Goal: Task Accomplishment & Management: Use online tool/utility

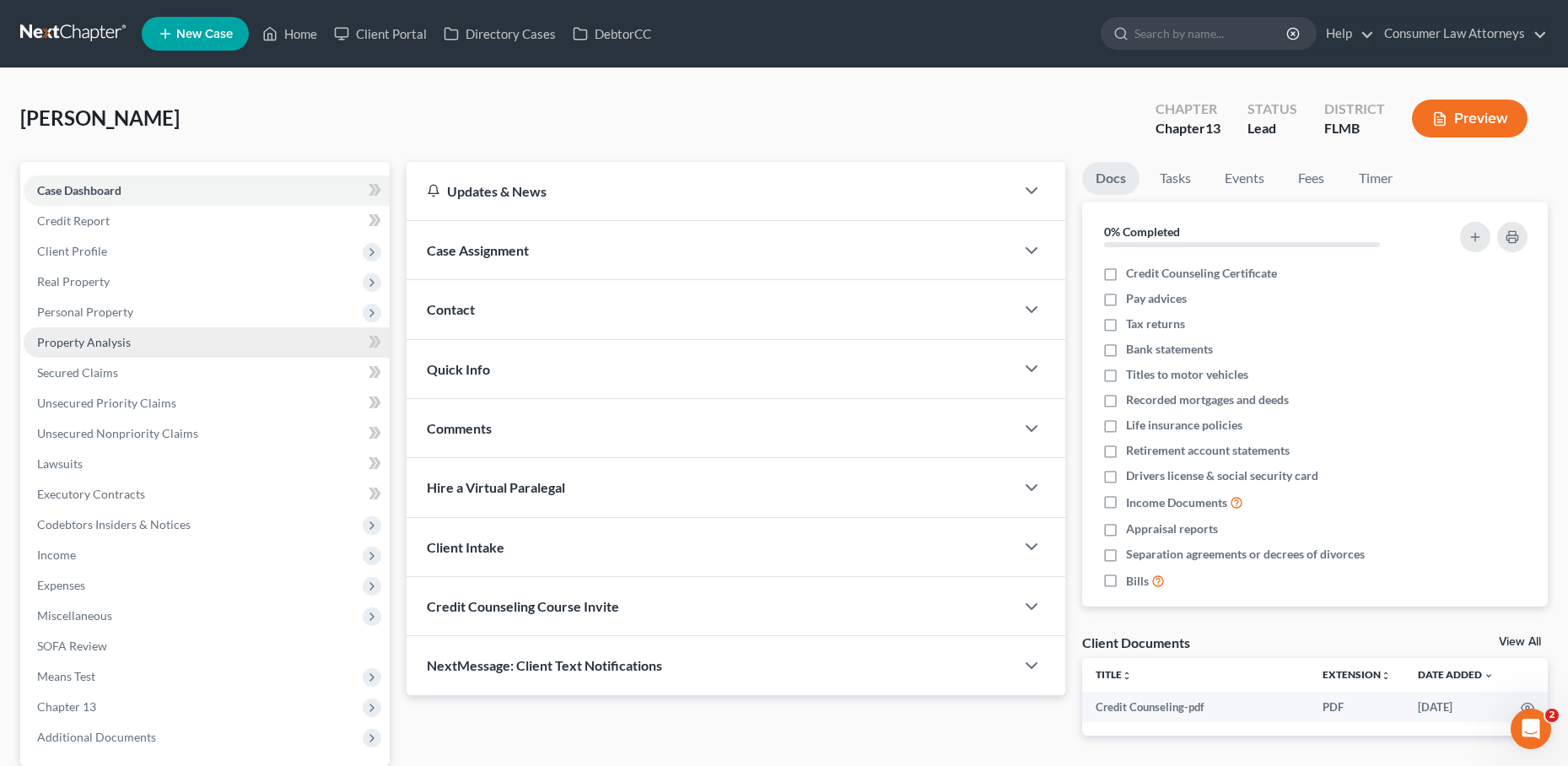
scroll to position [160, 0]
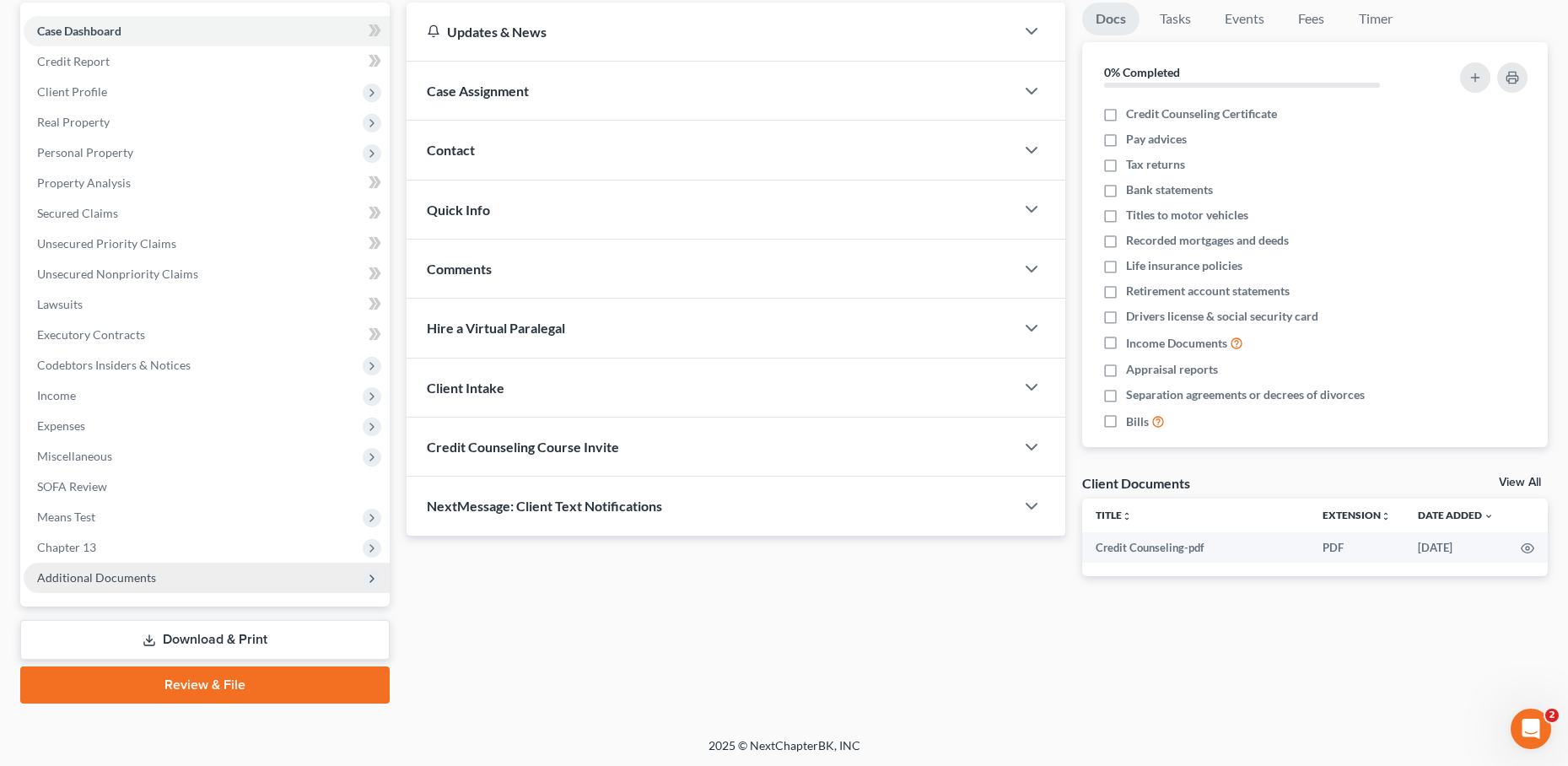
click at [106, 581] on span "Additional Documents" at bounding box center [96, 577] width 119 height 15
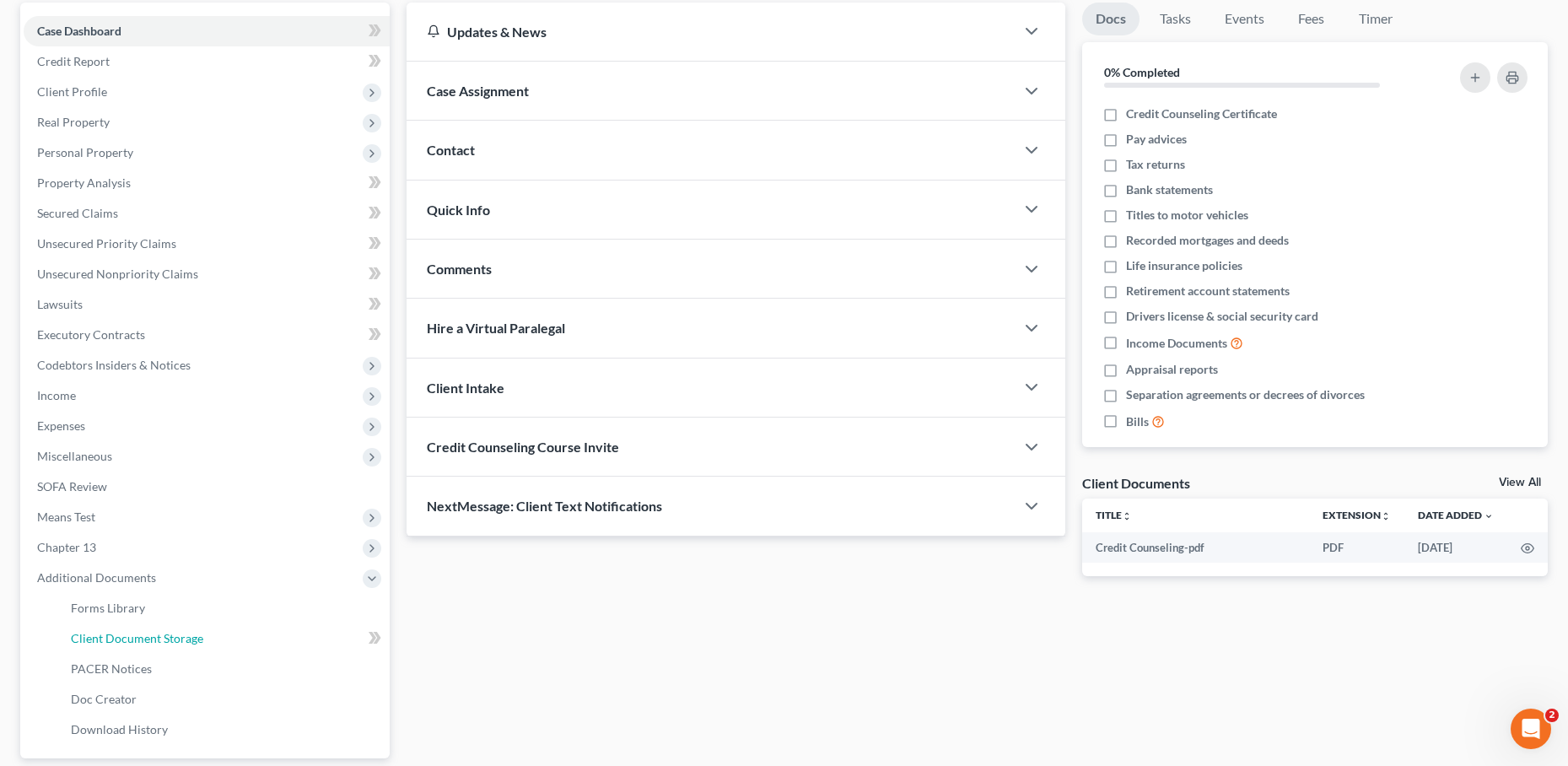
drag, startPoint x: 172, startPoint y: 629, endPoint x: 393, endPoint y: 625, distance: 221.0
click at [172, 629] on link "Client Document Storage" at bounding box center [223, 638] width 333 height 30
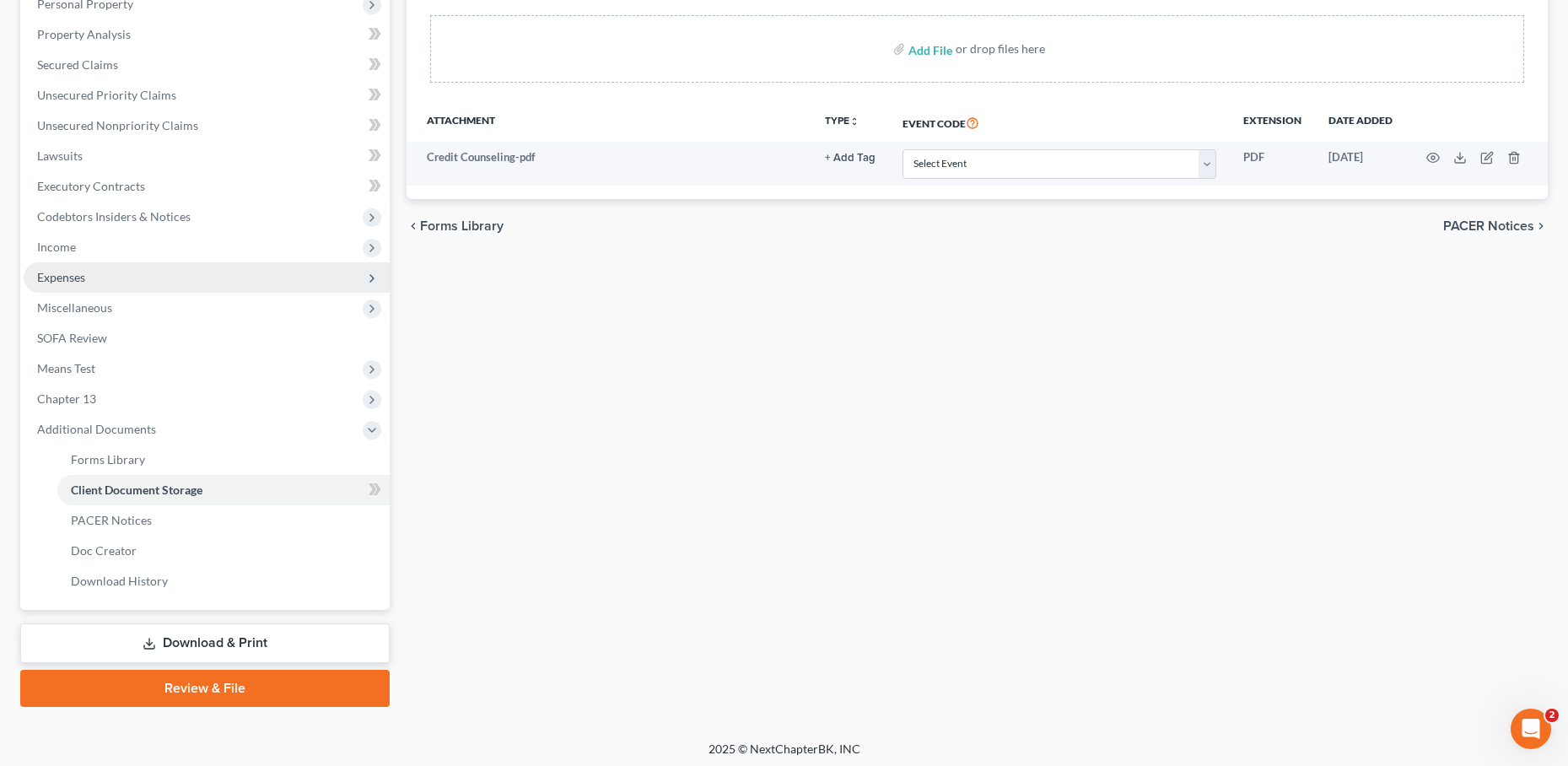
scroll to position [311, 0]
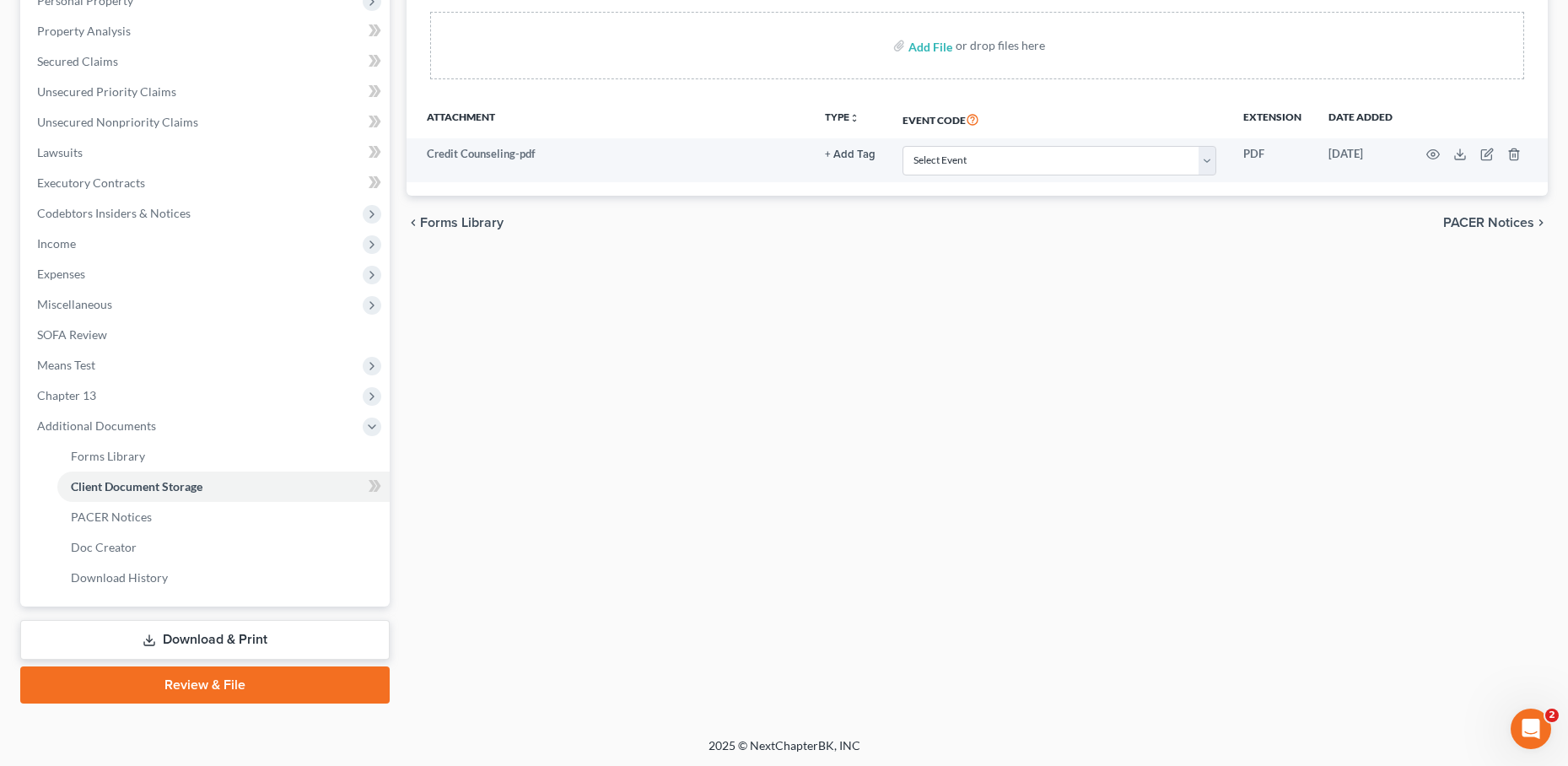
click at [252, 681] on link "Review & File" at bounding box center [205, 684] width 369 height 37
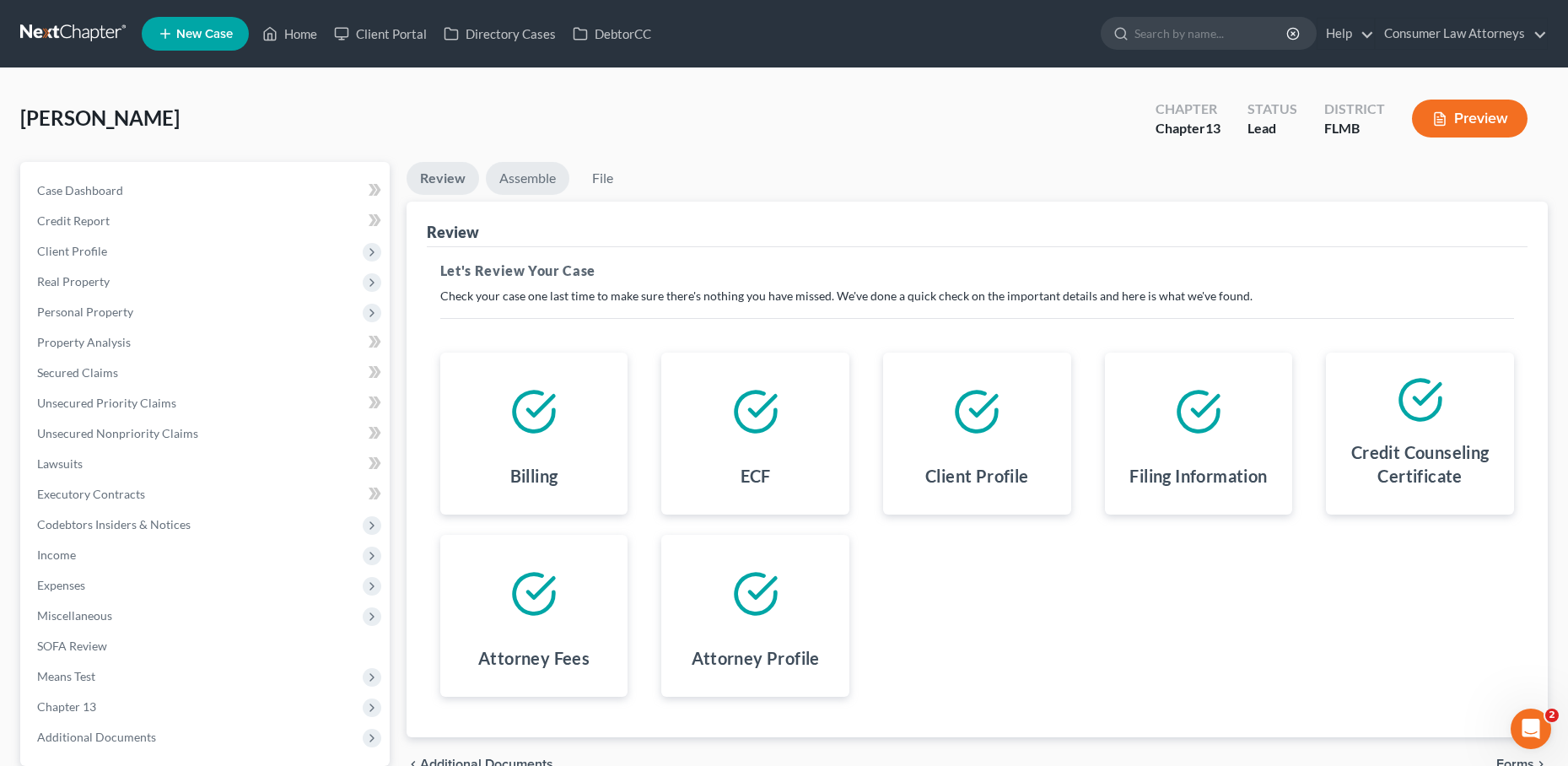
click at [528, 180] on link "Assemble" at bounding box center [528, 179] width 83 height 33
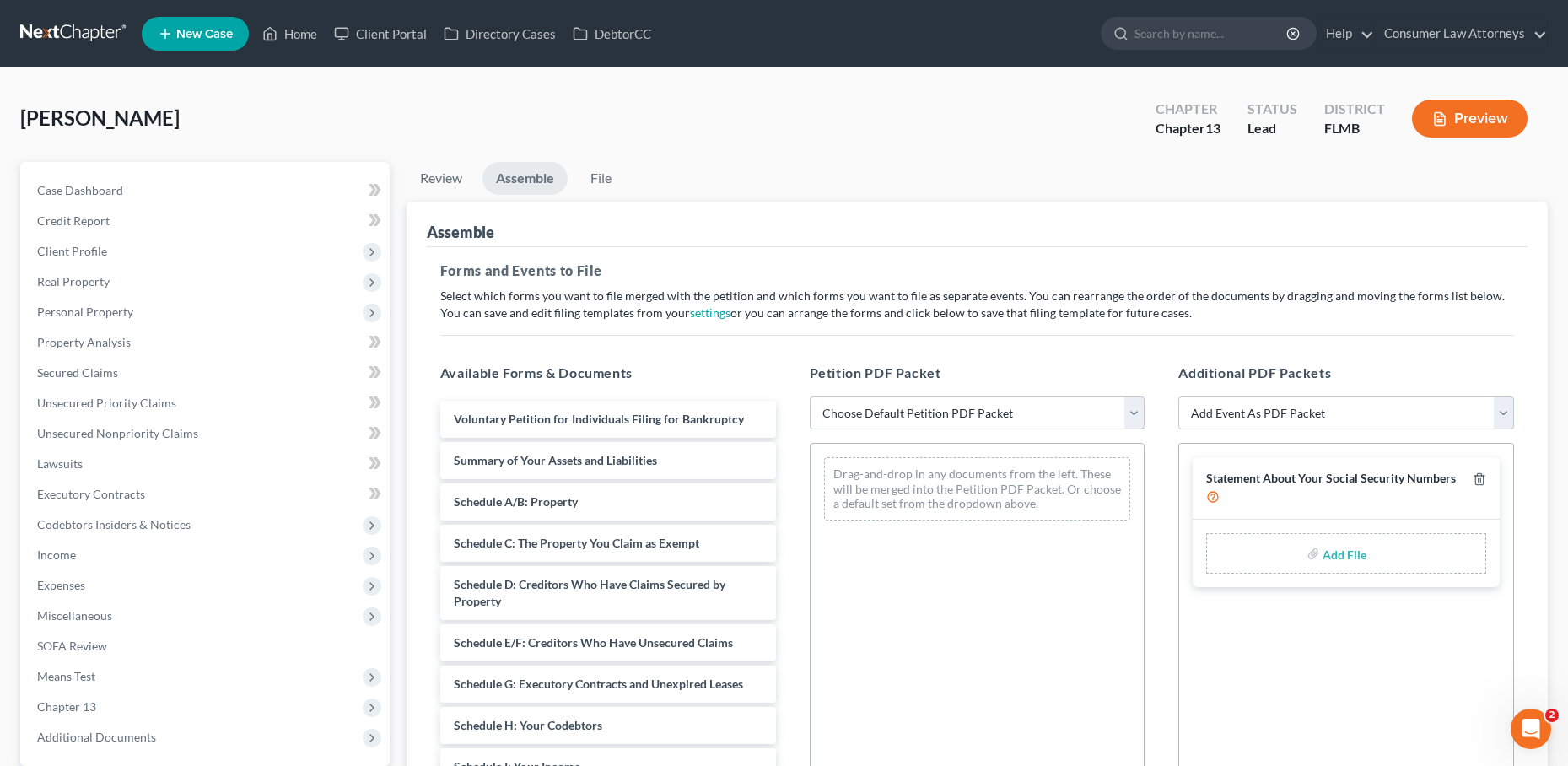
click at [1020, 409] on select "Choose Default Petition PDF Packet Complete Bankruptcy Petition (all forms and …" at bounding box center [978, 413] width 336 height 33
select select "0"
click at [810, 397] on select "Choose Default Petition PDF Packet Complete Bankruptcy Petition (all forms and …" at bounding box center [978, 413] width 336 height 33
